Goal: Task Accomplishment & Management: Use online tool/utility

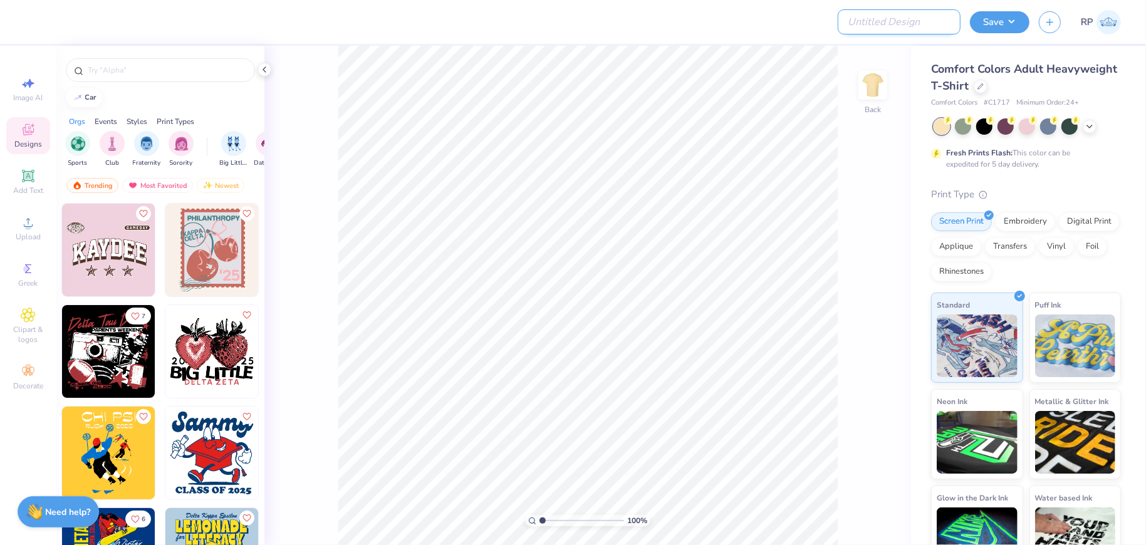
click at [931, 29] on input "Design Title" at bounding box center [899, 21] width 123 height 25
type input "test"
click at [988, 30] on button "Save" at bounding box center [1000, 20] width 60 height 22
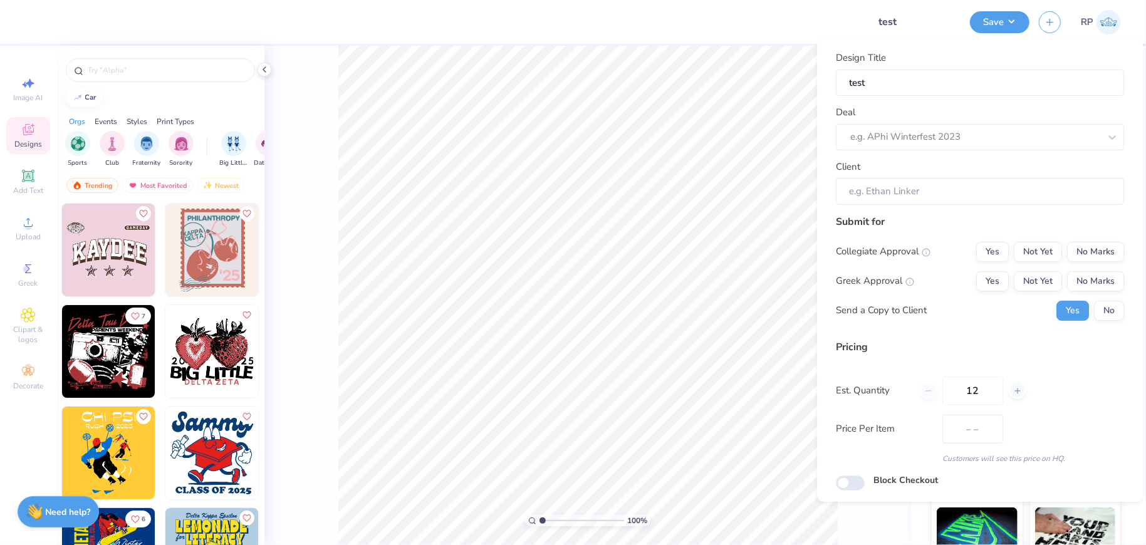
drag, startPoint x: 954, startPoint y: 151, endPoint x: 949, endPoint y: 140, distance: 11.8
click at [953, 151] on div "Design Title test Deal e.g. APhi Winterfest 2023 Client" at bounding box center [980, 128] width 288 height 154
click at [946, 135] on div at bounding box center [974, 136] width 249 height 17
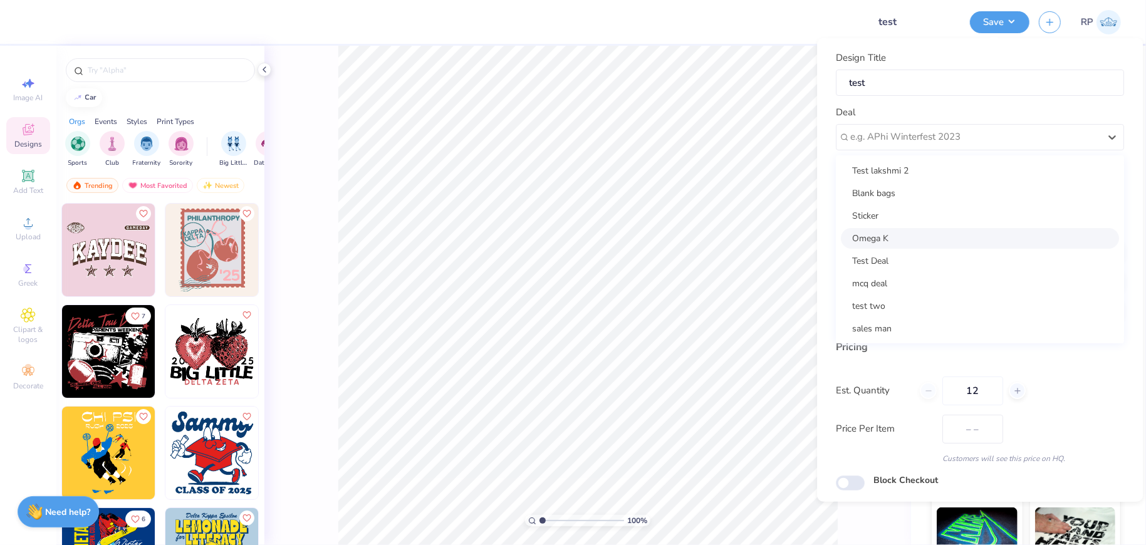
click at [940, 229] on div "Omega K" at bounding box center [980, 237] width 278 height 21
type input "Charlie M"
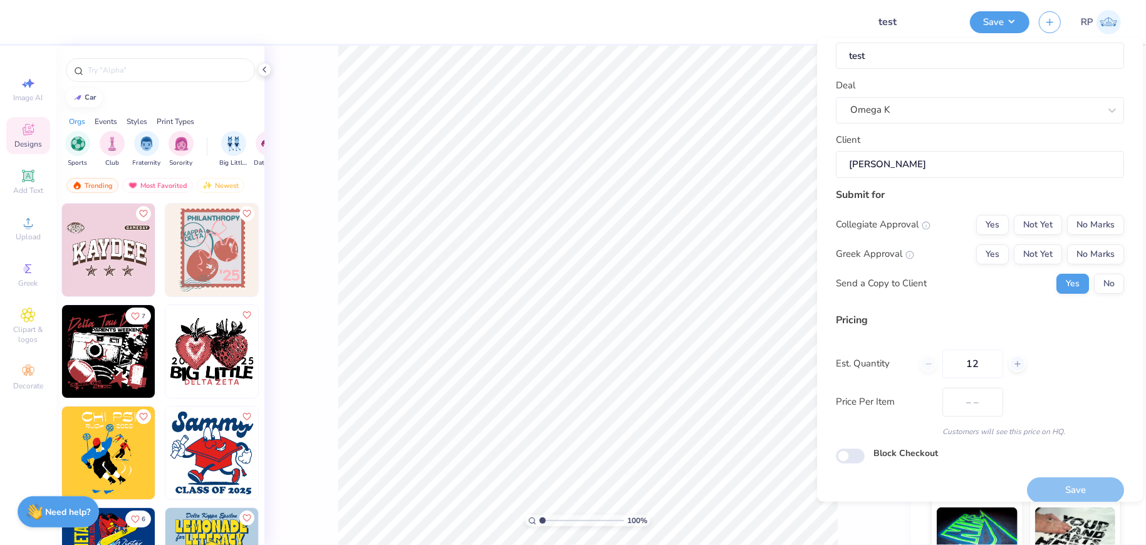
scroll to position [39, 0]
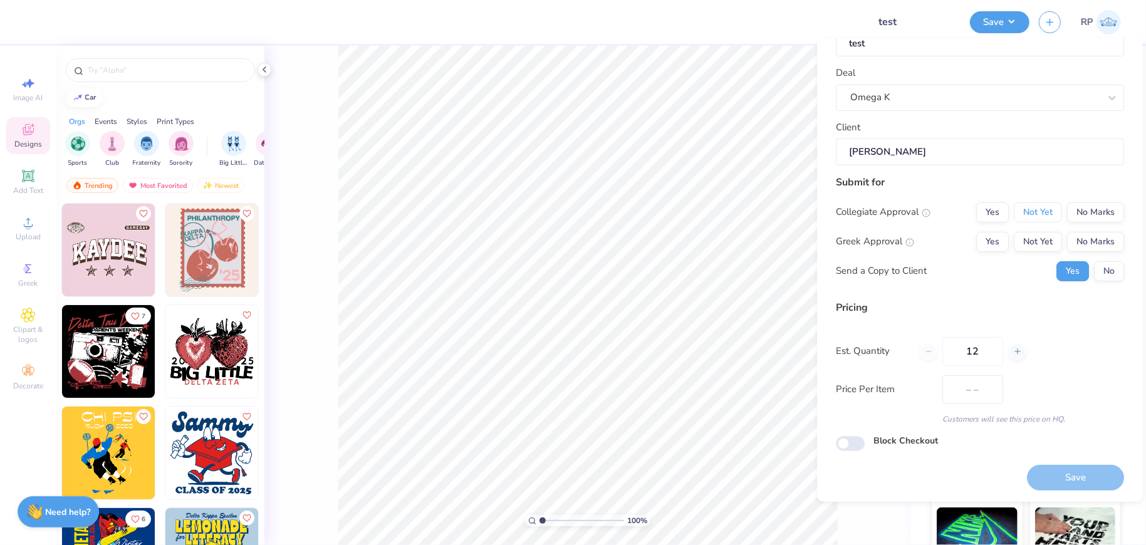
click at [1025, 212] on button "Not Yet" at bounding box center [1038, 212] width 48 height 20
click at [1033, 251] on div "Collegiate Approval Yes Not Yet No Marks Greek Approval Yes Not Yet No Marks Se…" at bounding box center [980, 241] width 288 height 79
click at [1033, 243] on button "Not Yet" at bounding box center [1038, 241] width 48 height 20
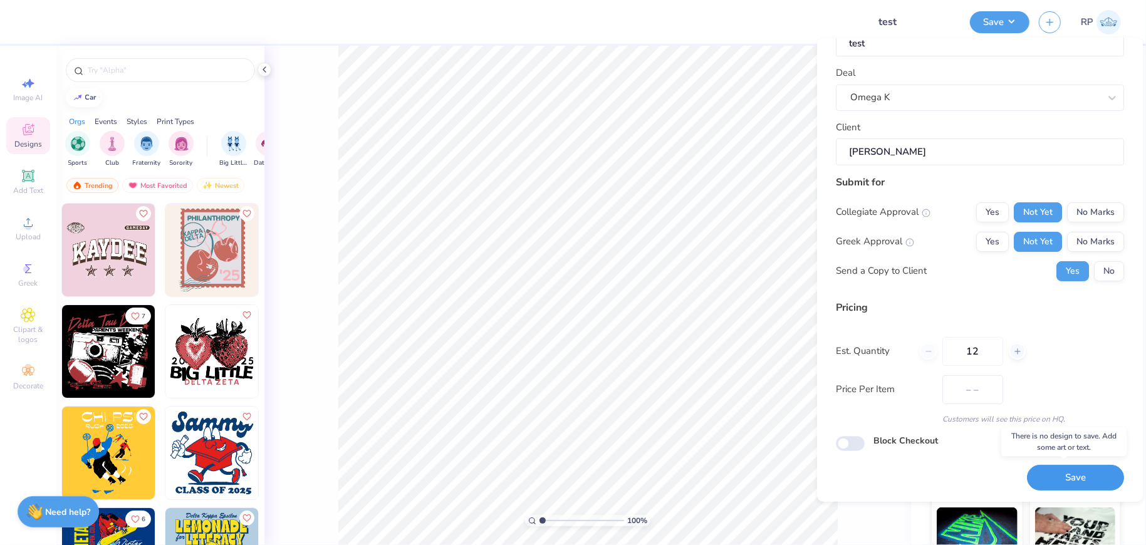
click at [1076, 481] on button "Save" at bounding box center [1075, 478] width 97 height 26
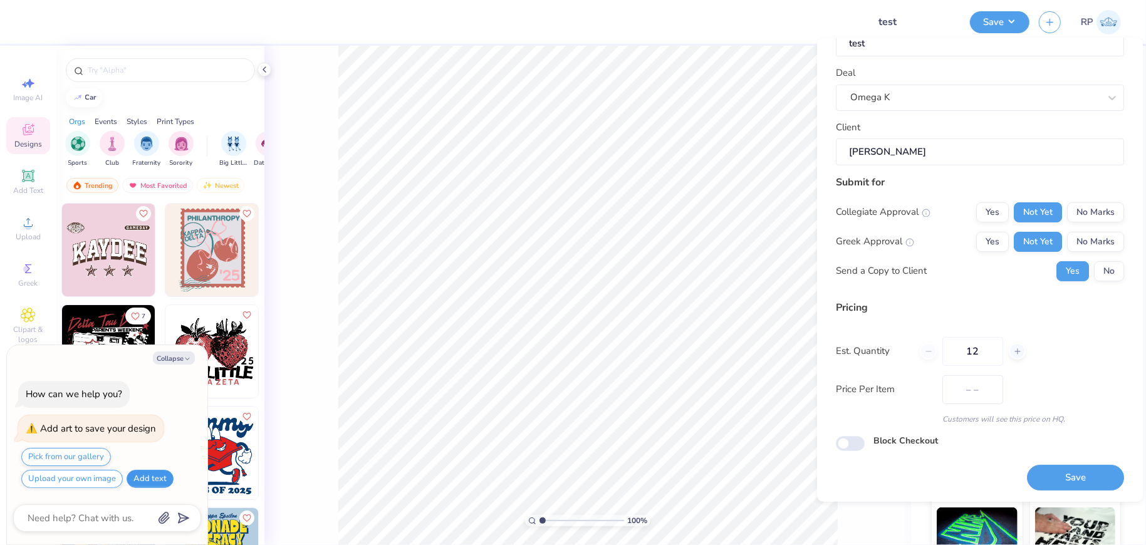
click at [146, 479] on button "Add text" at bounding box center [150, 479] width 47 height 18
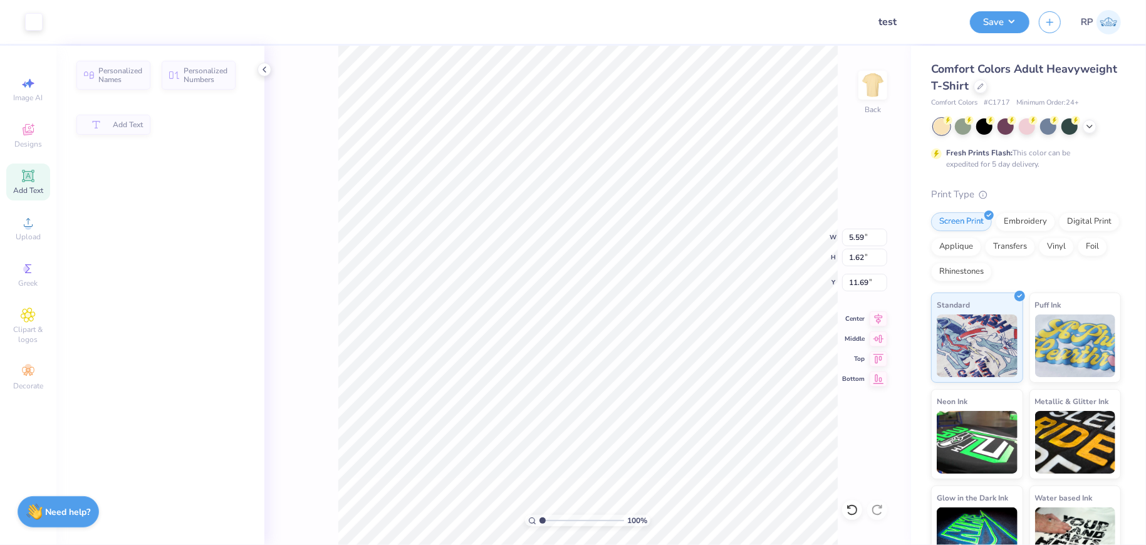
type textarea "x"
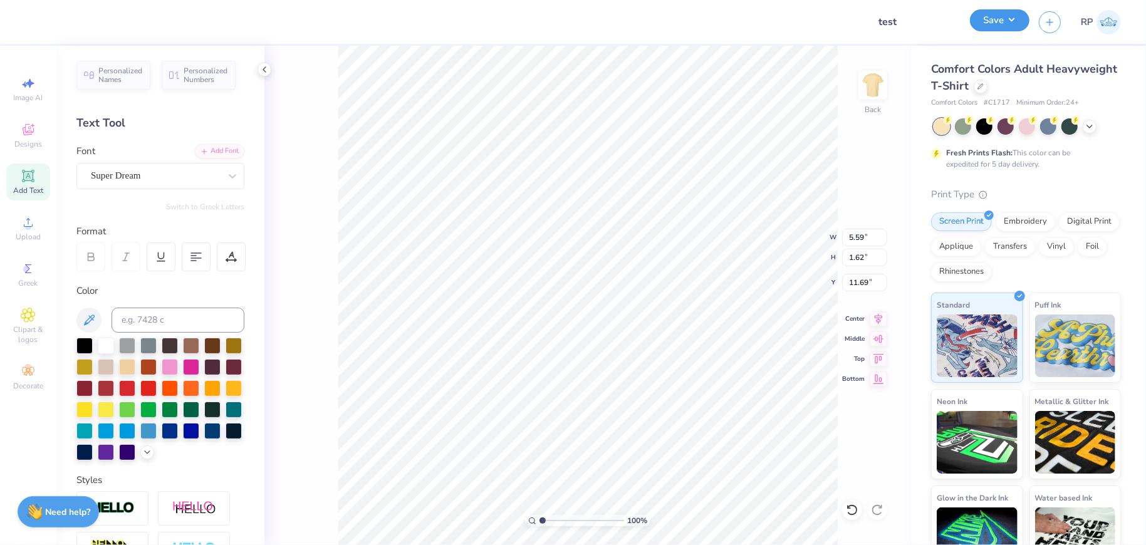
click at [990, 18] on button "Save" at bounding box center [1000, 20] width 60 height 22
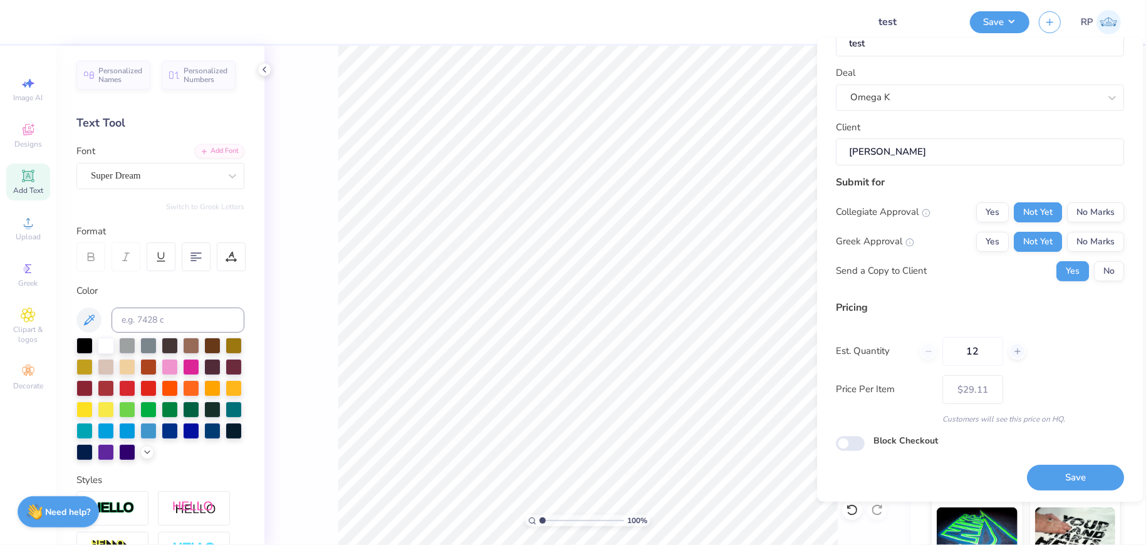
drag, startPoint x: 994, startPoint y: 347, endPoint x: 849, endPoint y: 341, distance: 144.9
click at [863, 337] on div "Est. Quantity 12" at bounding box center [980, 351] width 288 height 29
type input "12"
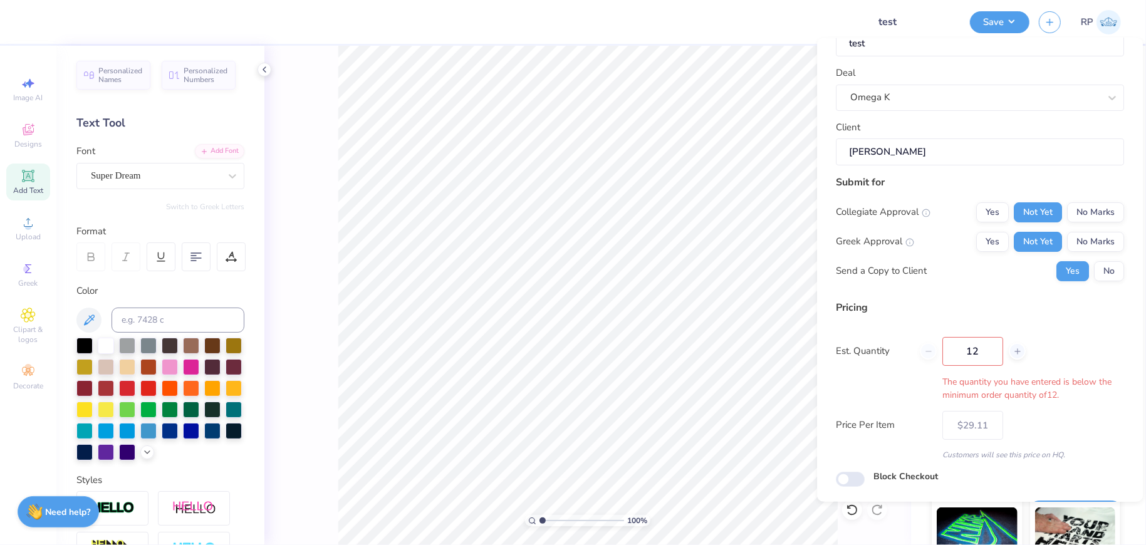
click at [1038, 394] on div "Pricing Est. Quantity 12 The quantity you have entered is below the minimum ord…" at bounding box center [980, 380] width 288 height 160
click at [1069, 410] on div "Price Per Item $29.11" at bounding box center [980, 424] width 288 height 29
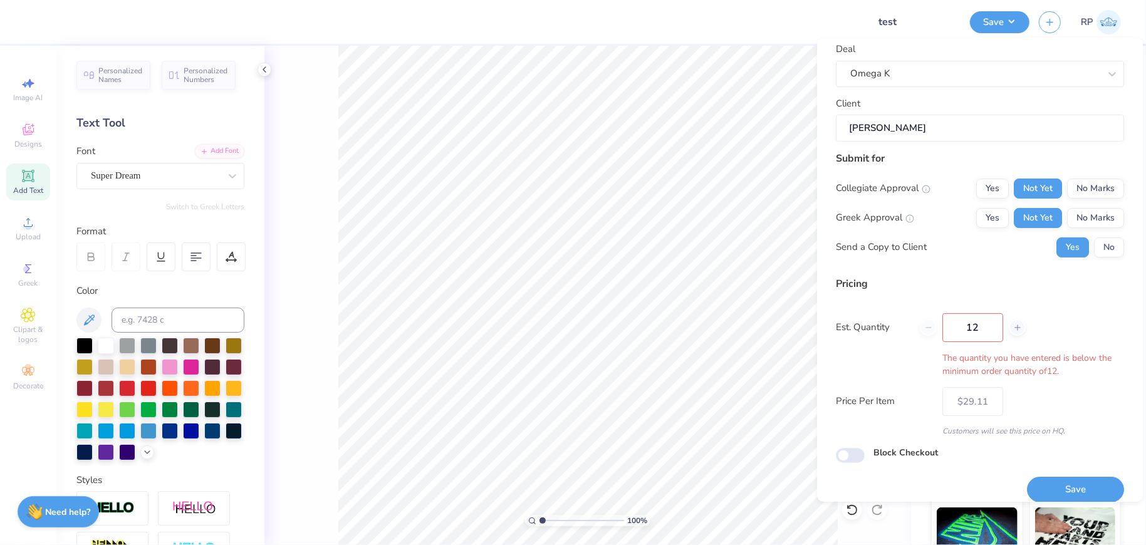
scroll to position [75, 0]
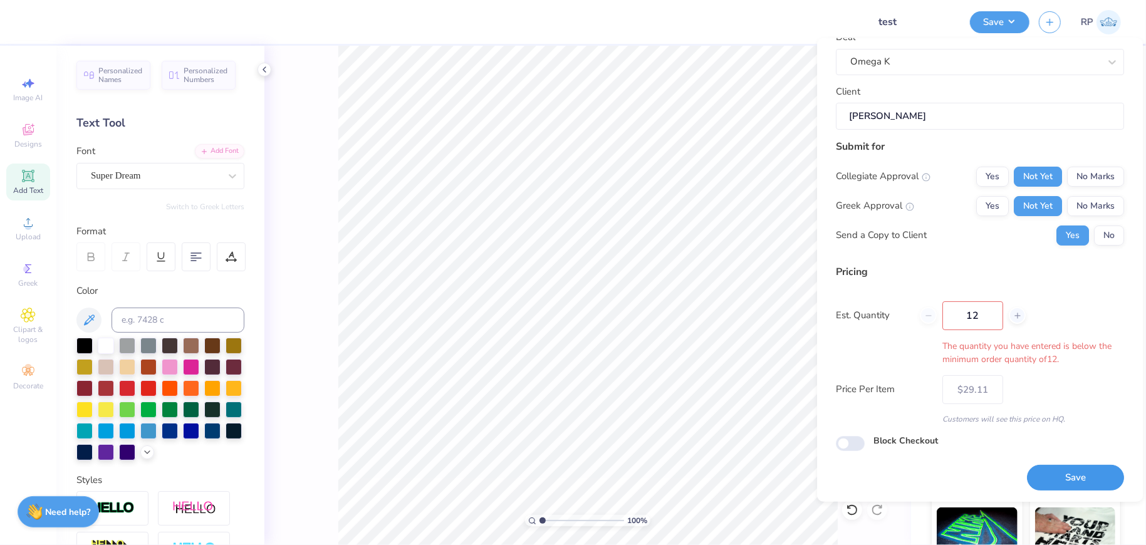
click at [1054, 469] on button "Save" at bounding box center [1075, 478] width 97 height 26
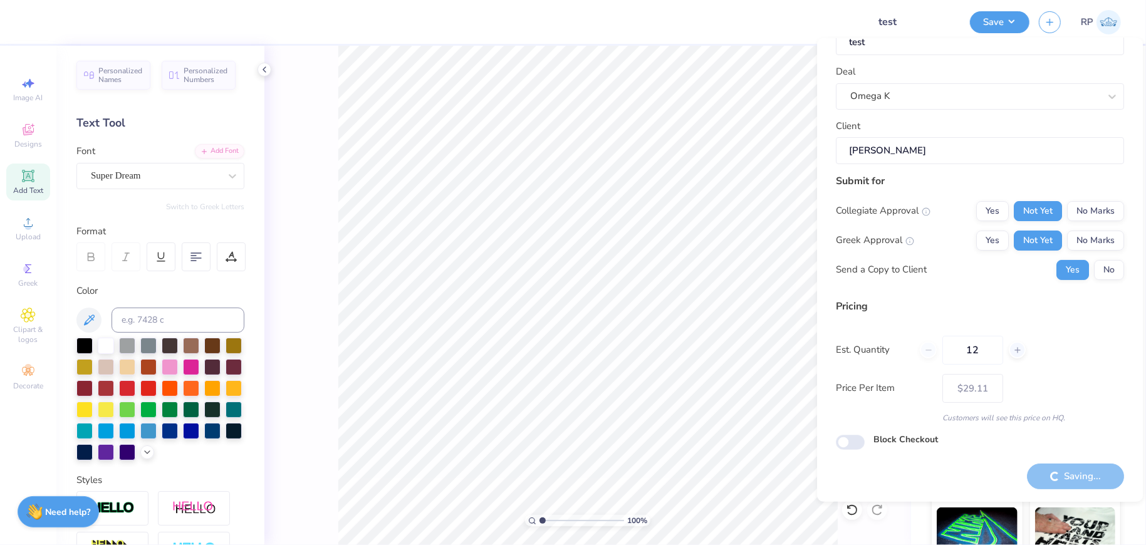
scroll to position [39, 0]
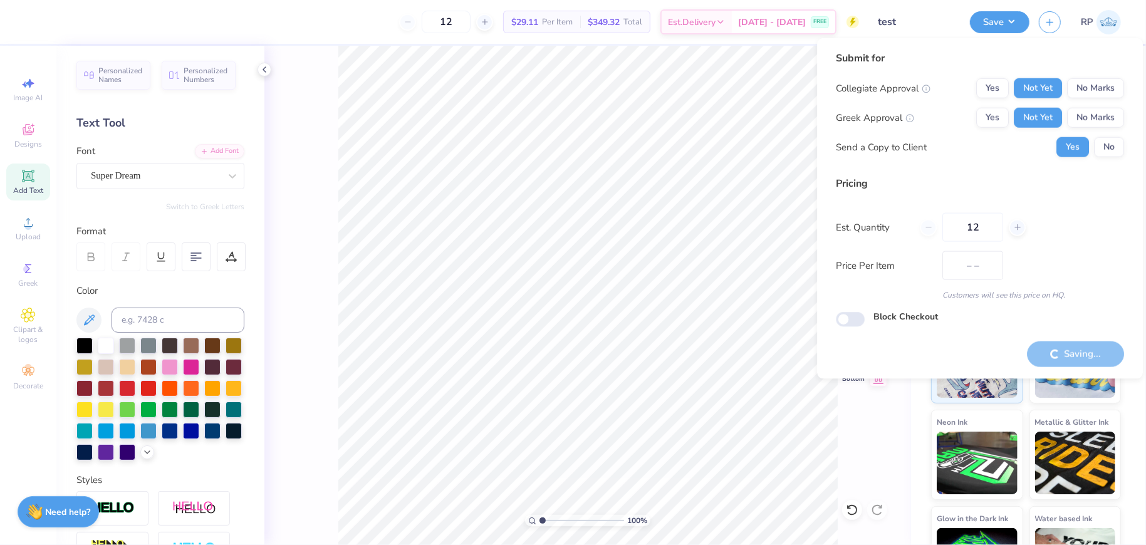
type input "$29.11"
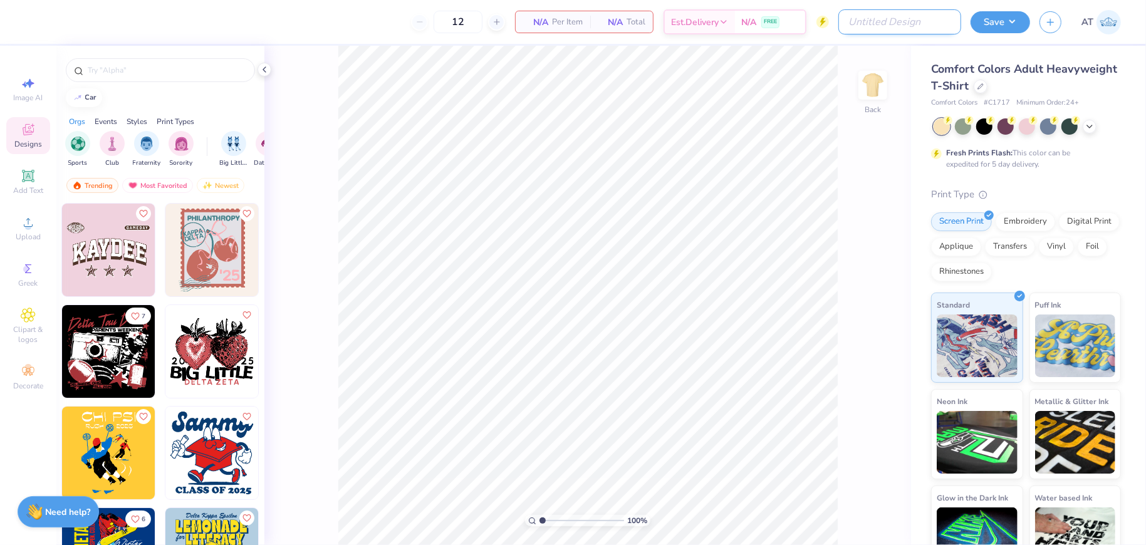
click at [916, 24] on input "Design Title" at bounding box center [900, 21] width 123 height 25
type input "test"
click at [987, 23] on button "Save" at bounding box center [1001, 20] width 60 height 22
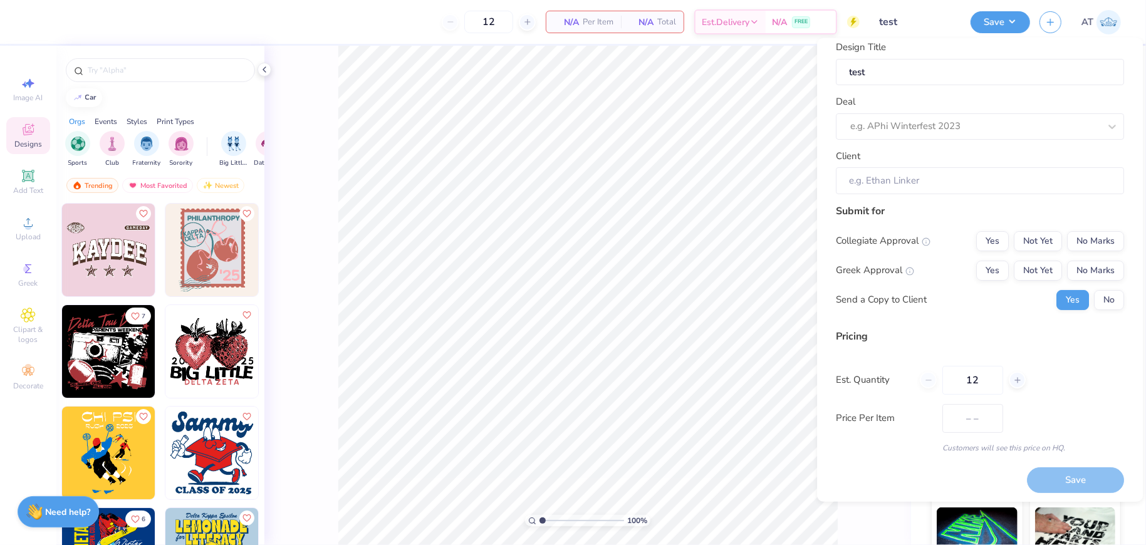
scroll to position [13, 0]
click at [1018, 255] on div "Collegiate Approval Yes Not Yet No Marks Greek Approval Yes Not Yet No Marks Se…" at bounding box center [980, 267] width 288 height 79
click at [1021, 244] on button "Not Yet" at bounding box center [1038, 238] width 48 height 20
click at [1020, 266] on button "Not Yet" at bounding box center [1038, 268] width 48 height 20
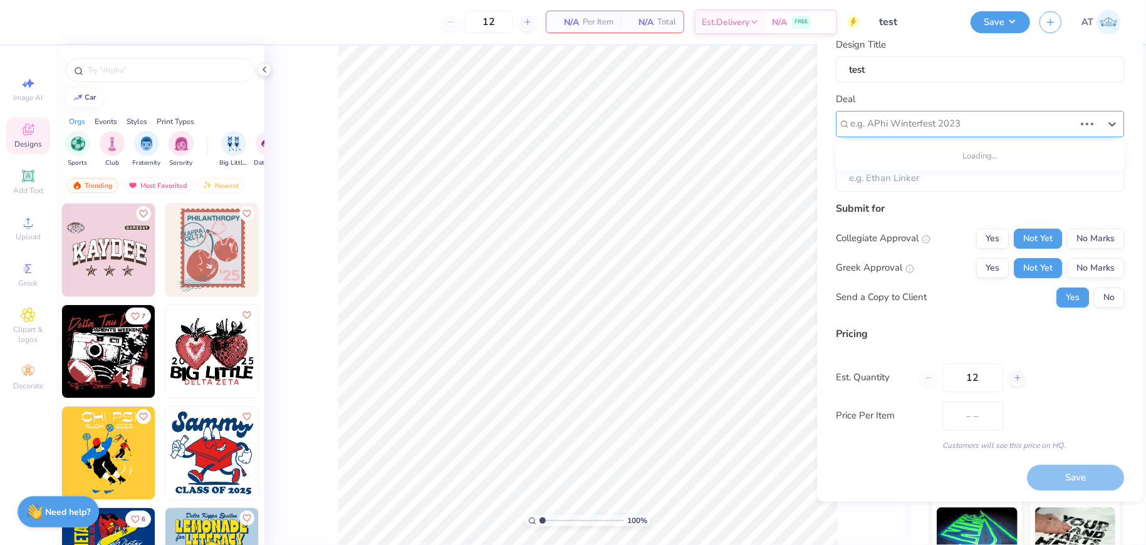
click at [951, 130] on div at bounding box center [962, 123] width 224 height 17
click at [929, 160] on div "Test Deal" at bounding box center [980, 157] width 278 height 21
type input "[PERSON_NAME]"
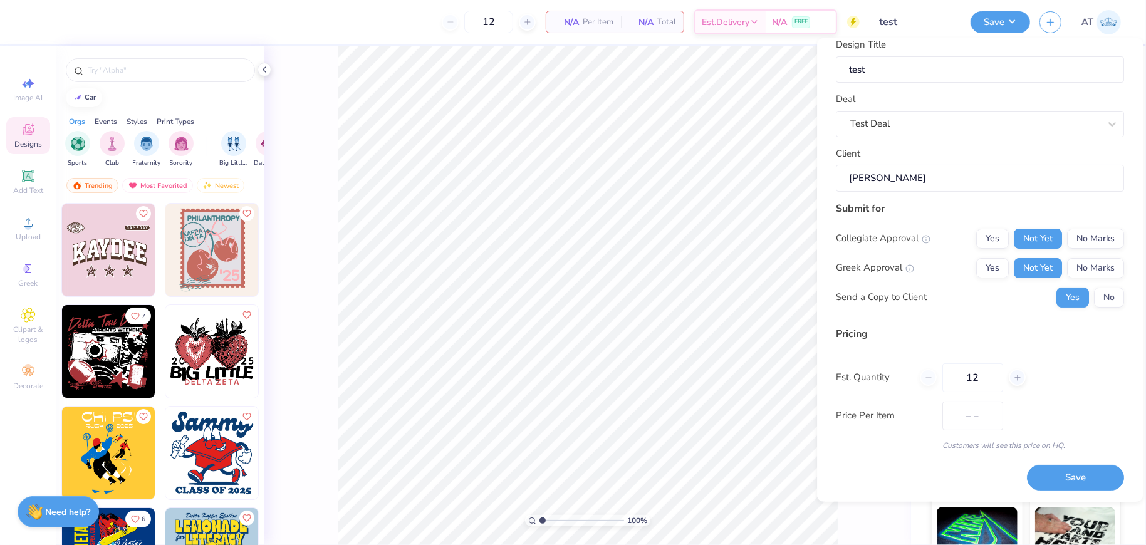
click at [924, 178] on input "[PERSON_NAME]" at bounding box center [980, 178] width 288 height 27
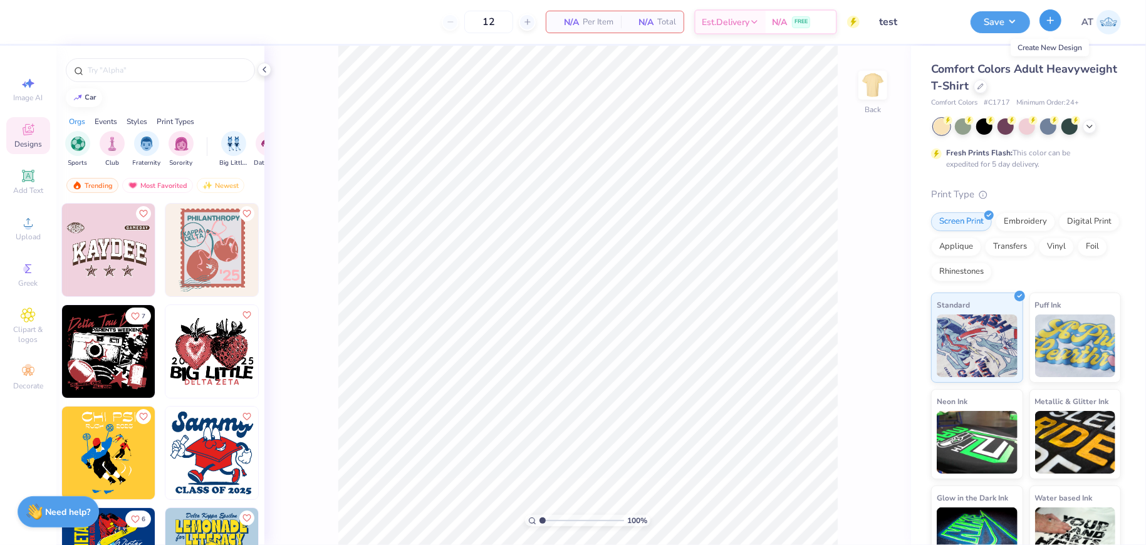
click at [1051, 21] on line "button" at bounding box center [1051, 20] width 0 height 6
click at [998, 18] on button "Save" at bounding box center [1001, 20] width 60 height 22
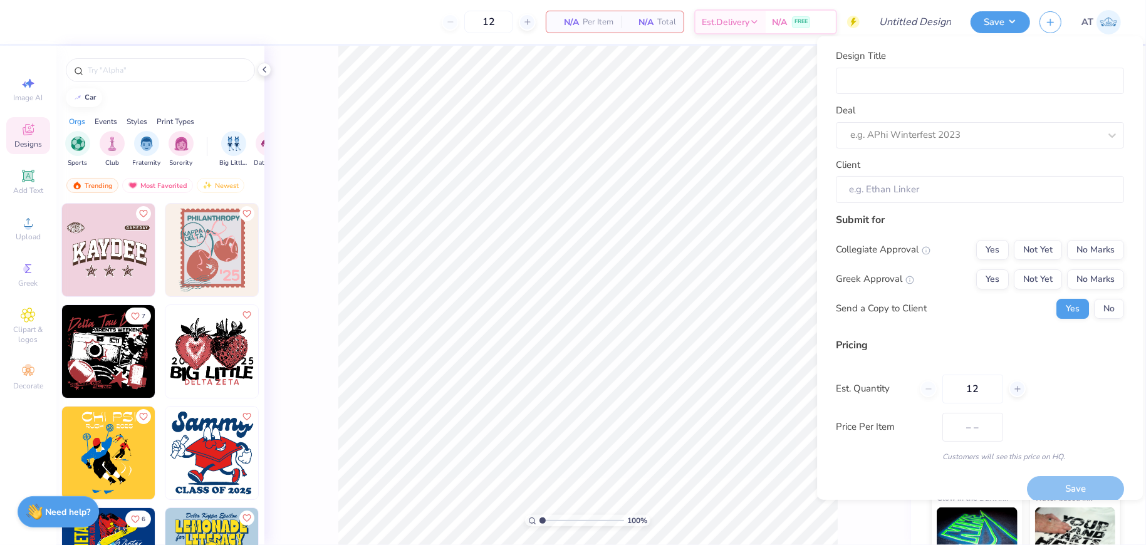
click at [926, 110] on div "Deal e.g. APhi Winterfest 2023" at bounding box center [980, 125] width 288 height 45
drag, startPoint x: 927, startPoint y: 79, endPoint x: 921, endPoint y: 93, distance: 15.5
click at [927, 79] on input "Design Title" at bounding box center [980, 80] width 288 height 27
type input "test"
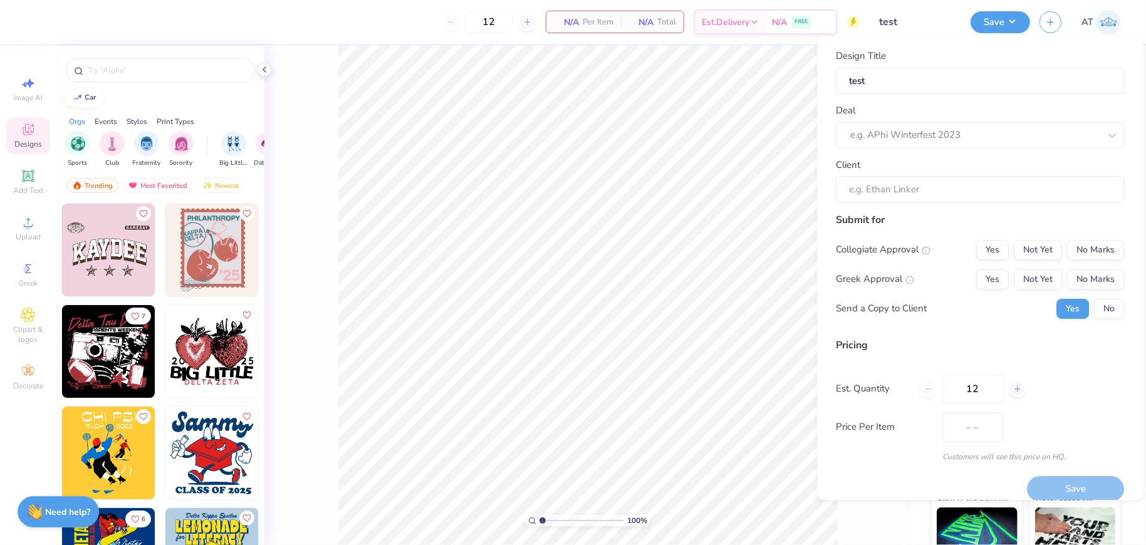
click at [113, 264] on img at bounding box center [108, 250] width 93 height 93
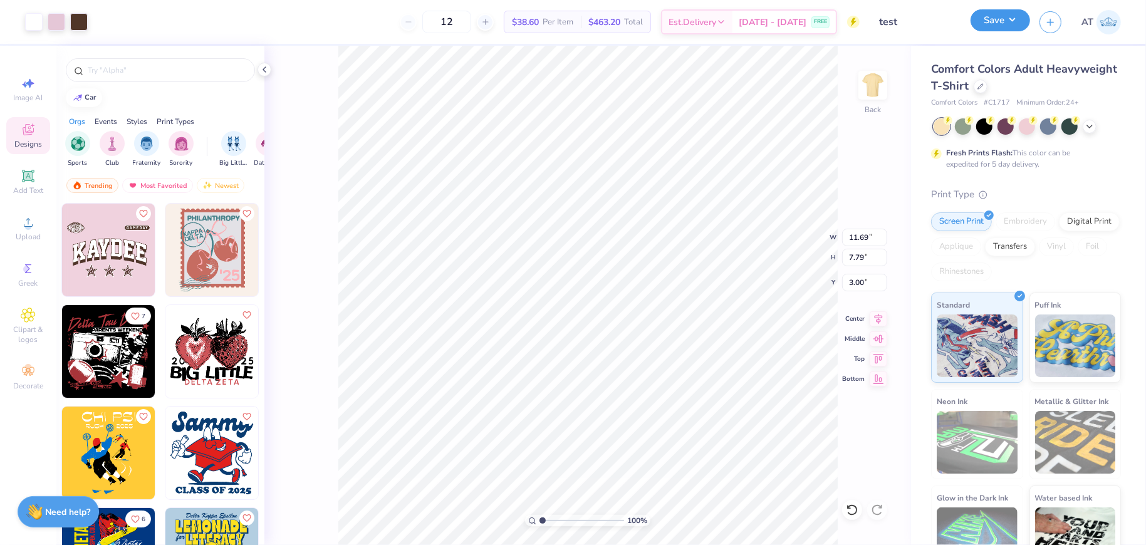
click at [984, 18] on button "Save" at bounding box center [1001, 20] width 60 height 22
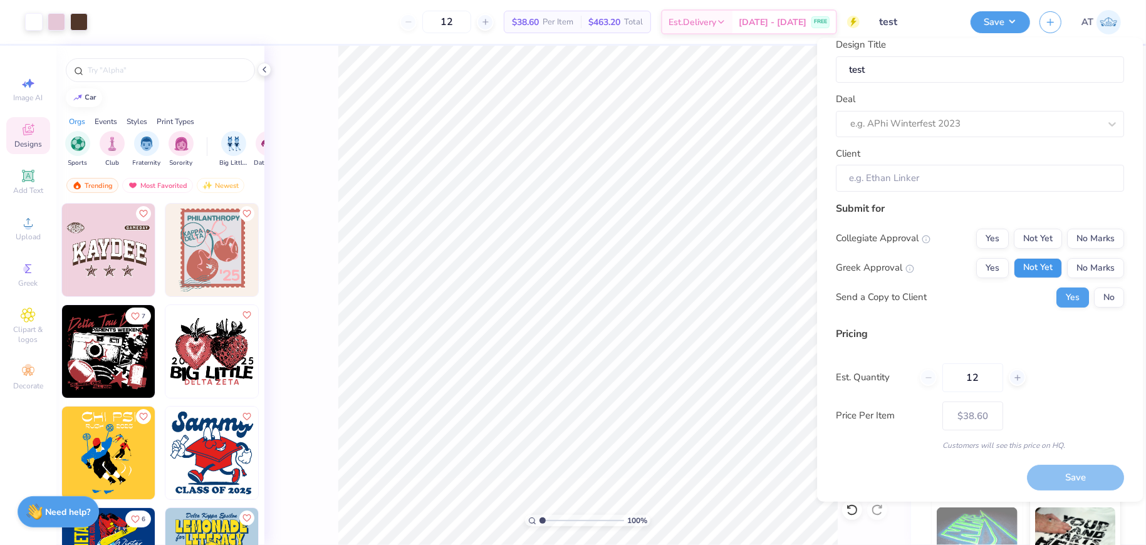
click at [1030, 269] on button "Not Yet" at bounding box center [1038, 268] width 48 height 20
click at [1028, 234] on button "Not Yet" at bounding box center [1038, 238] width 48 height 20
click at [1072, 468] on div "Save" at bounding box center [1075, 478] width 97 height 26
click at [940, 123] on div at bounding box center [974, 123] width 249 height 17
click at [905, 138] on div "Design Title test Deal e.g. APhi Winterfest 2023 Client" at bounding box center [980, 115] width 288 height 154
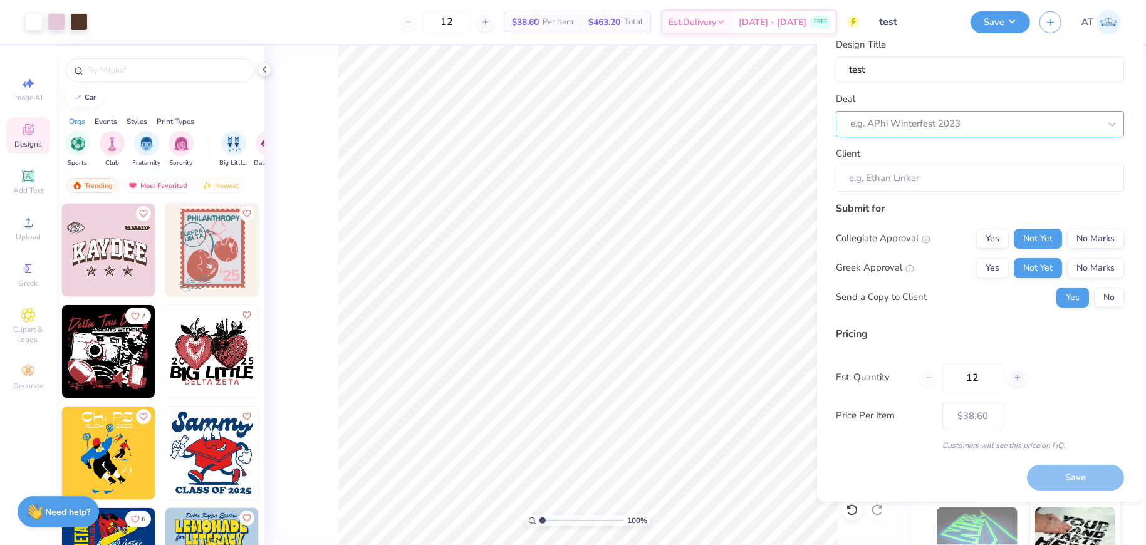
click at [915, 126] on div at bounding box center [974, 123] width 249 height 17
click at [912, 155] on div "Test Deal" at bounding box center [980, 157] width 278 height 21
type input "[PERSON_NAME]"
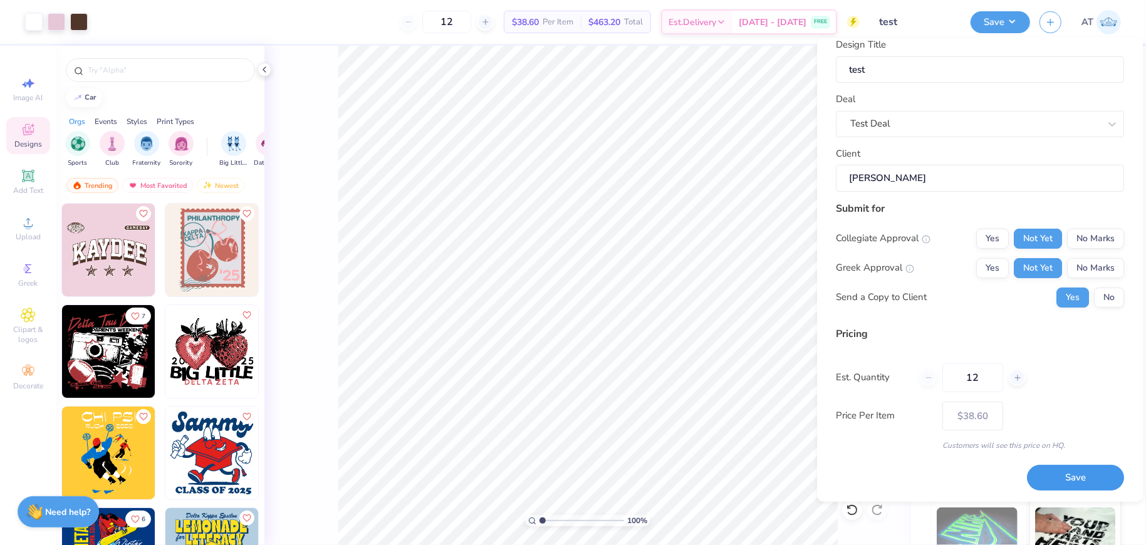
click at [1074, 469] on button "Save" at bounding box center [1075, 478] width 97 height 26
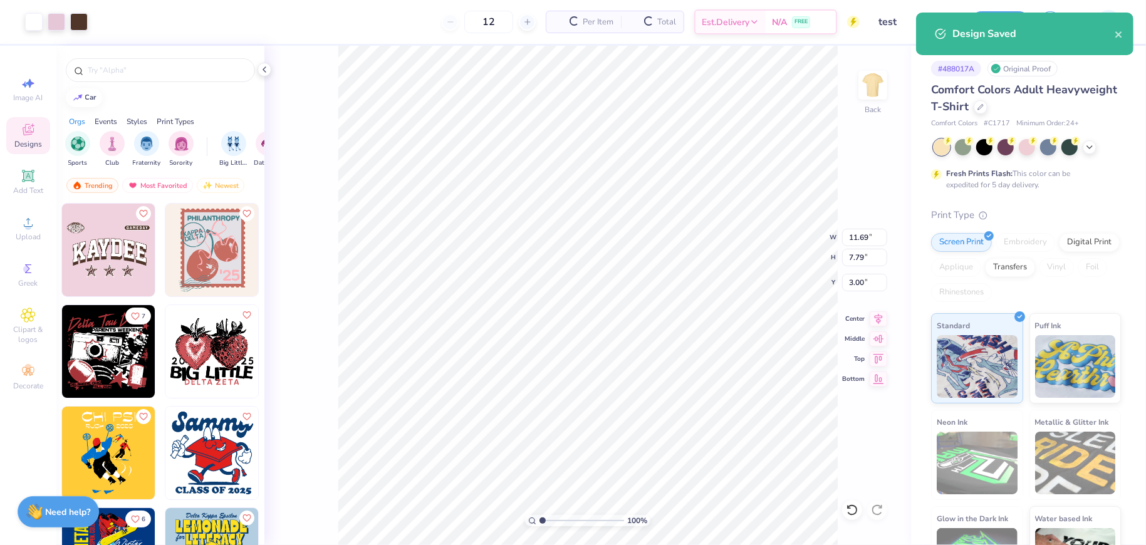
type input "$38.60"
click at [1121, 34] on icon "close" at bounding box center [1119, 34] width 9 height 10
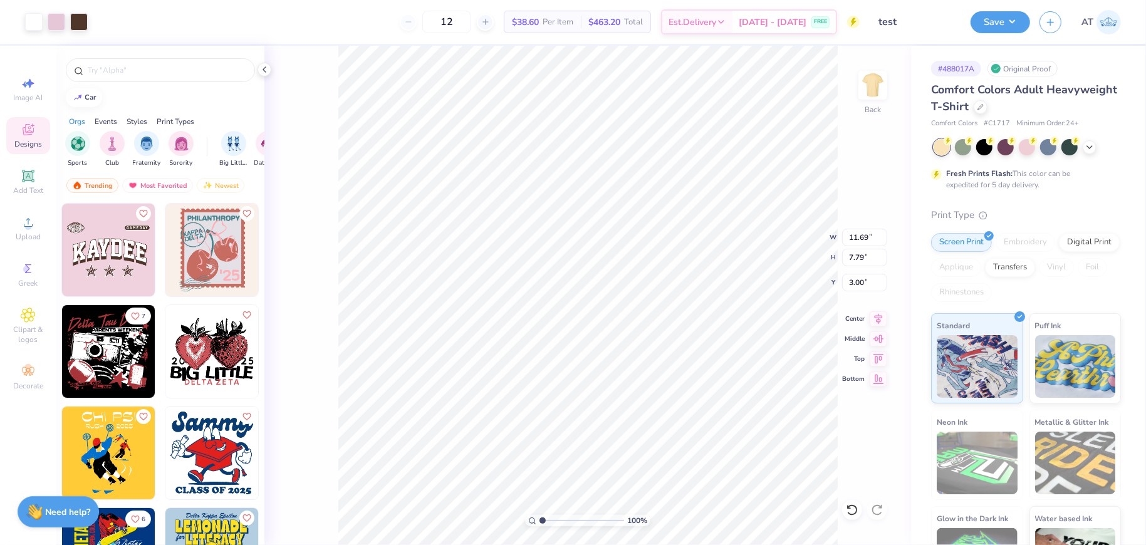
click at [1005, 28] on div "Design Saved" at bounding box center [1025, 38] width 222 height 57
click at [1005, 21] on div "Art colors 12 $38.60 Per Item $463.20 Total Est. Delivery [DATE] - [DATE] FREE …" at bounding box center [573, 272] width 1146 height 545
click at [1005, 26] on button "Save" at bounding box center [1001, 20] width 60 height 22
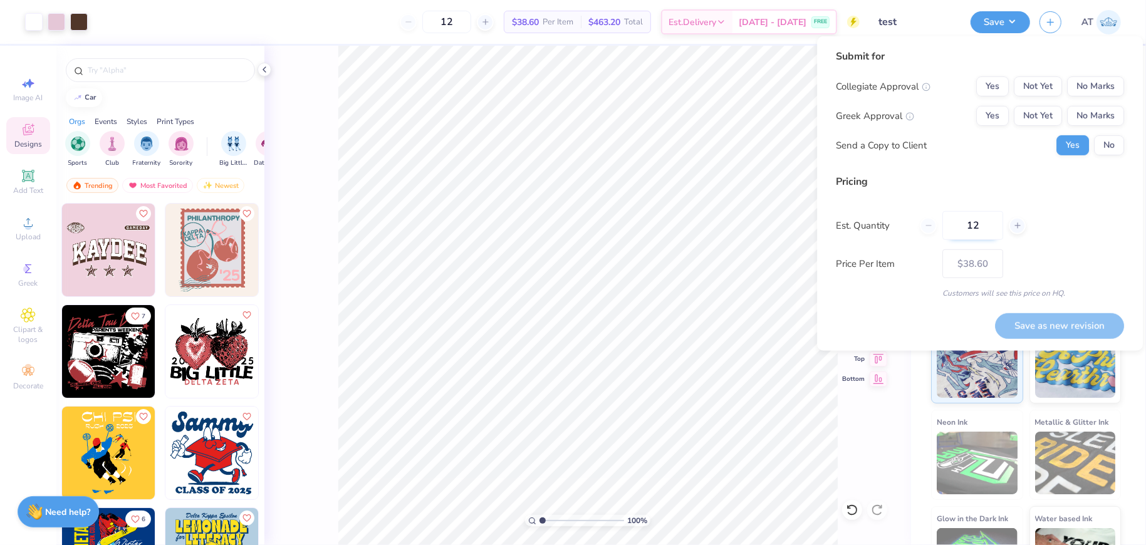
drag, startPoint x: 987, startPoint y: 219, endPoint x: 949, endPoint y: 221, distance: 37.7
click at [949, 221] on input "12" at bounding box center [973, 225] width 61 height 29
type input "56"
type input "$18.60"
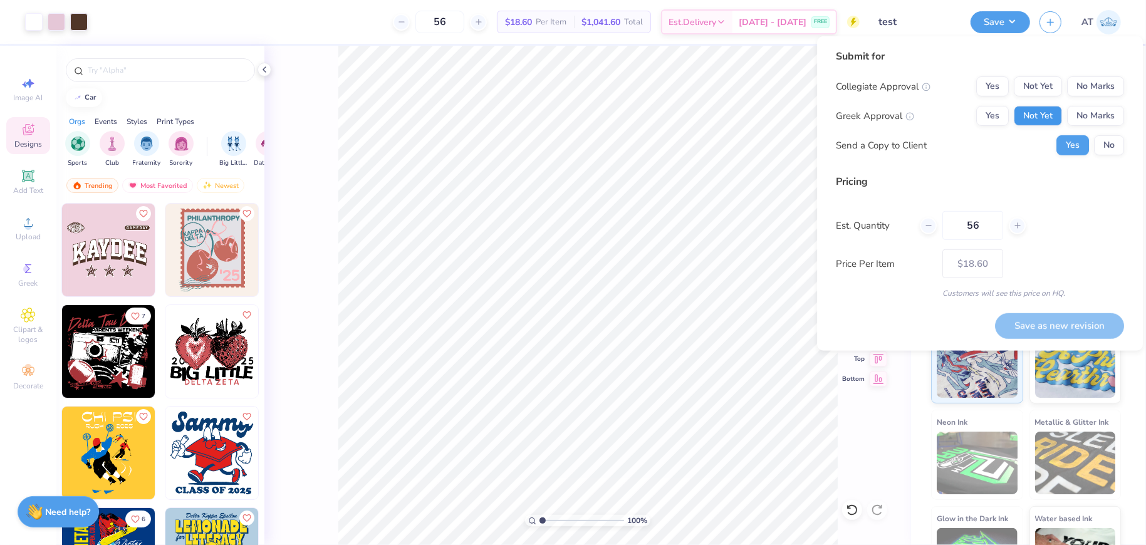
type input "56"
click at [1035, 113] on button "Not Yet" at bounding box center [1038, 116] width 48 height 20
click at [1040, 83] on button "Not Yet" at bounding box center [1038, 86] width 48 height 20
click at [1079, 330] on button "Save as new revision" at bounding box center [1059, 326] width 129 height 26
type input "$18.60"
